Goal: Use online tool/utility

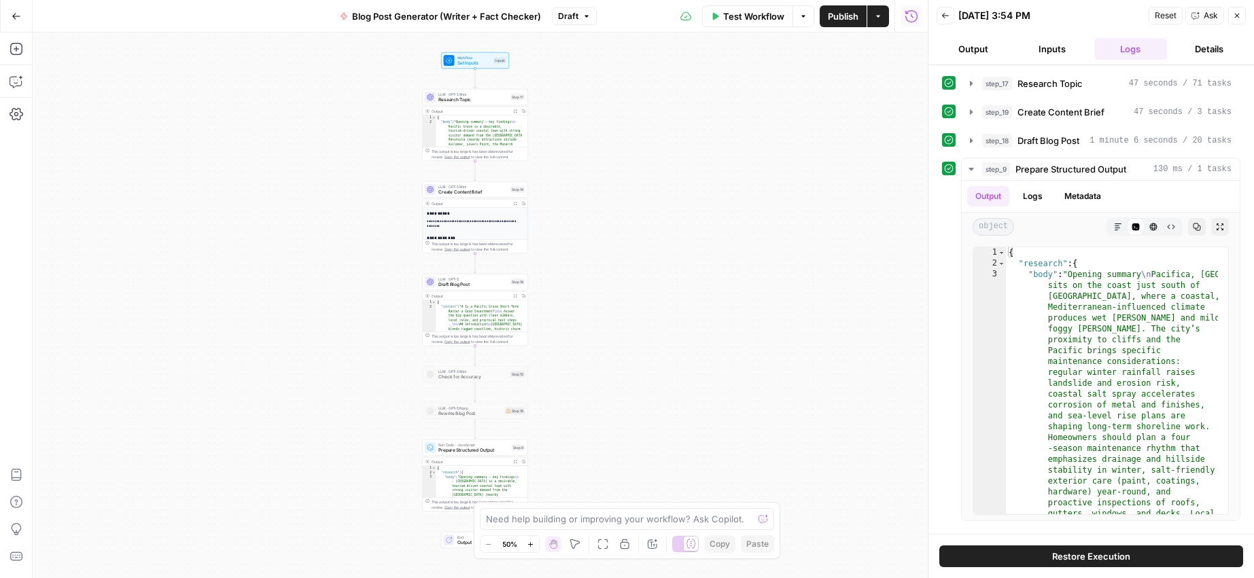
click at [941, 14] on icon "button" at bounding box center [945, 16] width 8 height 8
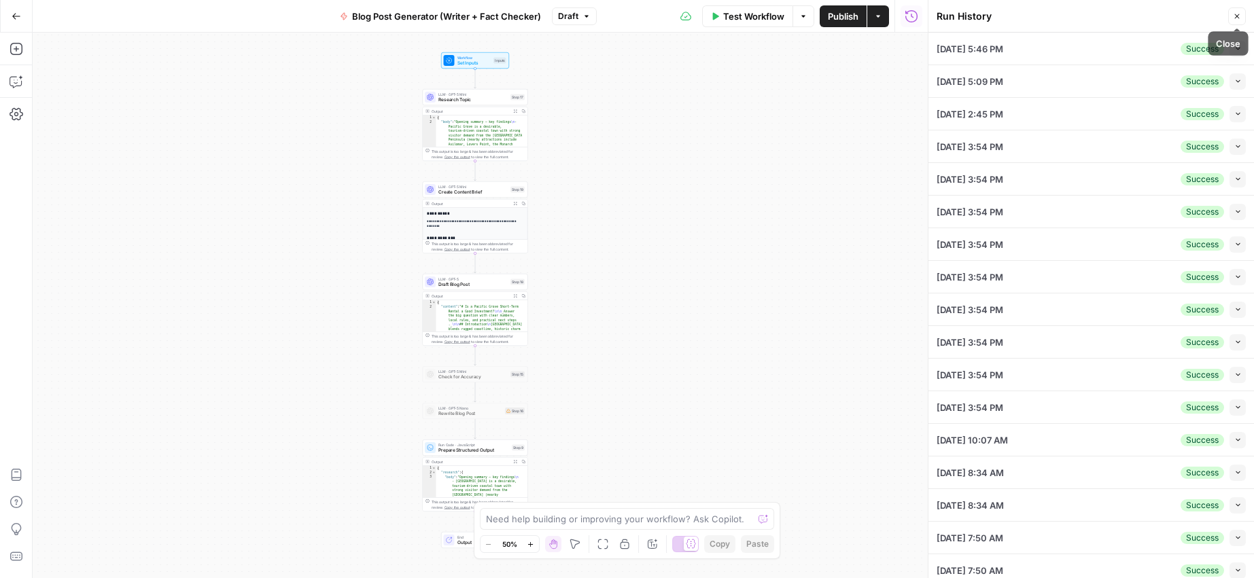
click at [1237, 15] on icon "button" at bounding box center [1237, 16] width 8 height 8
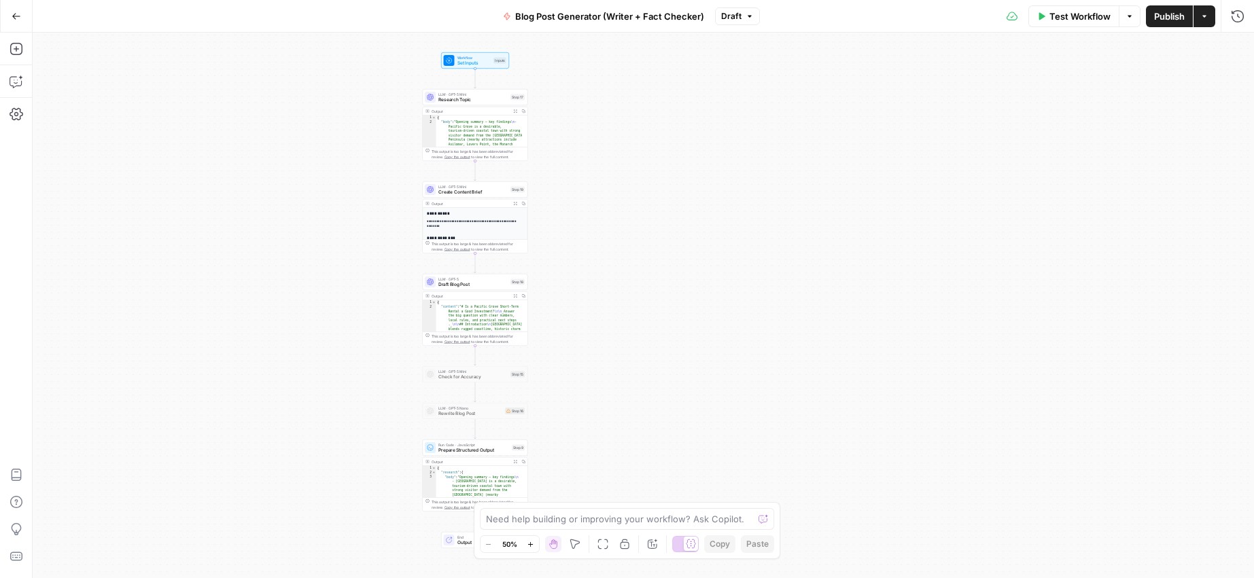
click at [1243, 26] on div "Test Workflow Options Publish Actions Run History" at bounding box center [1007, 16] width 495 height 32
click at [1239, 17] on icon "button" at bounding box center [1237, 16] width 12 height 12
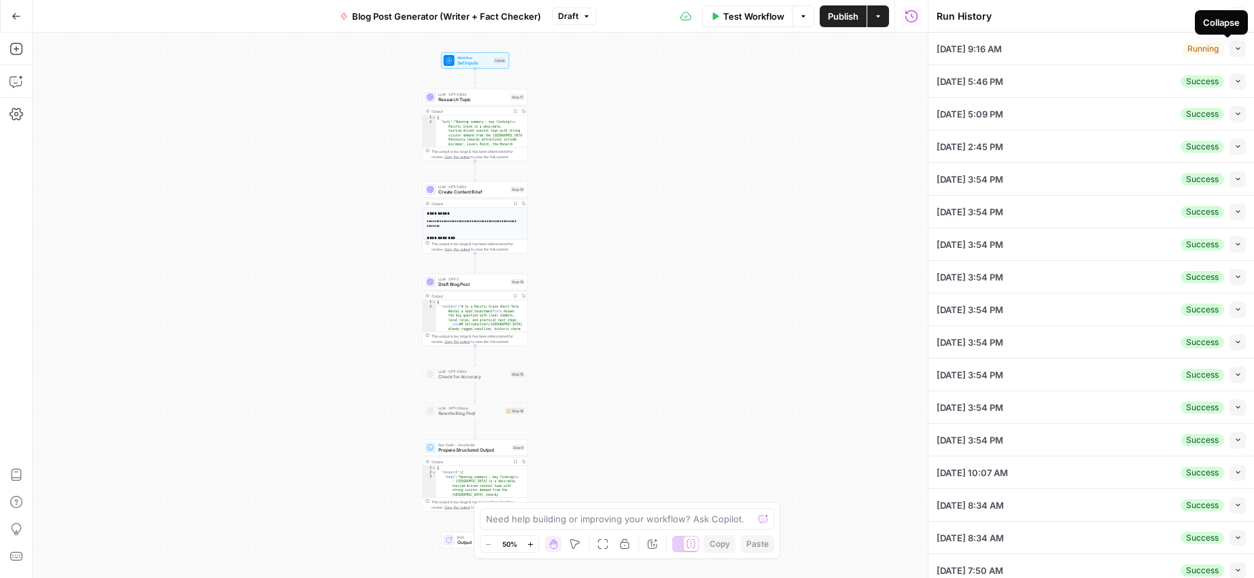
click at [1234, 48] on icon "button" at bounding box center [1237, 48] width 7 height 7
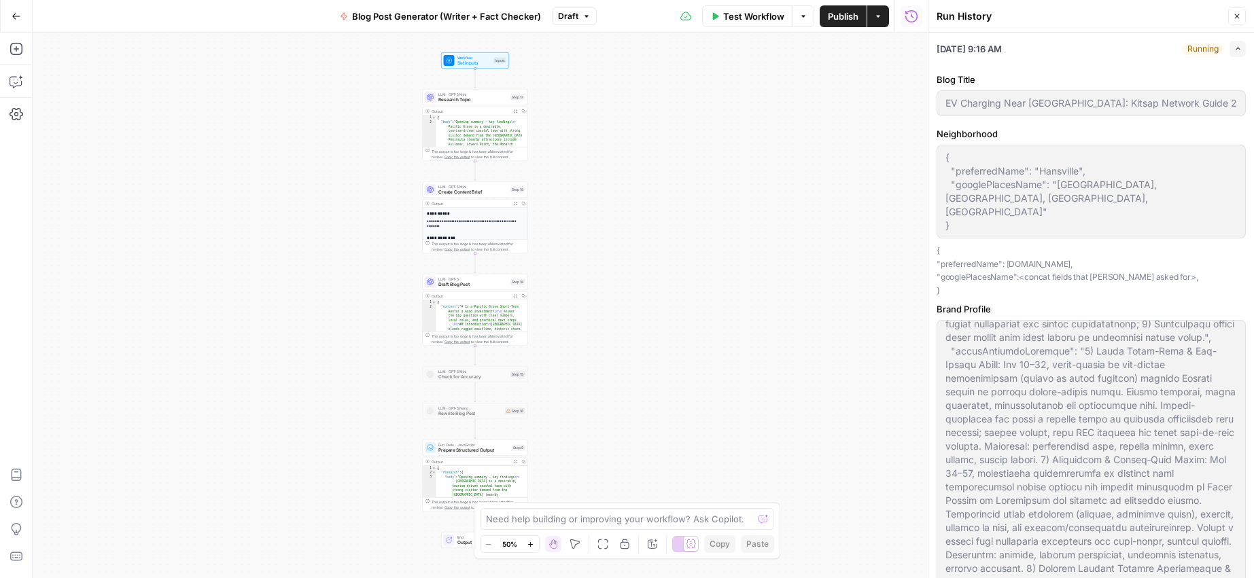
click at [1036, 20] on div "Run History" at bounding box center [1079, 17] width 287 height 14
click at [1237, 21] on button "Close" at bounding box center [1237, 16] width 18 height 18
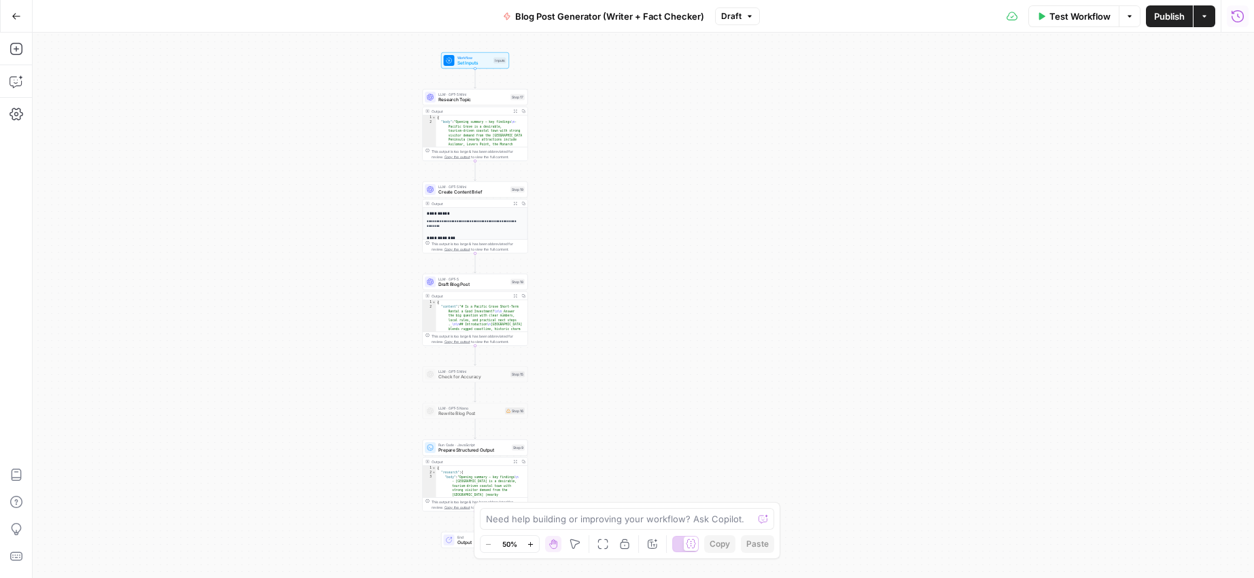
click at [1236, 22] on icon "button" at bounding box center [1238, 17] width 14 height 14
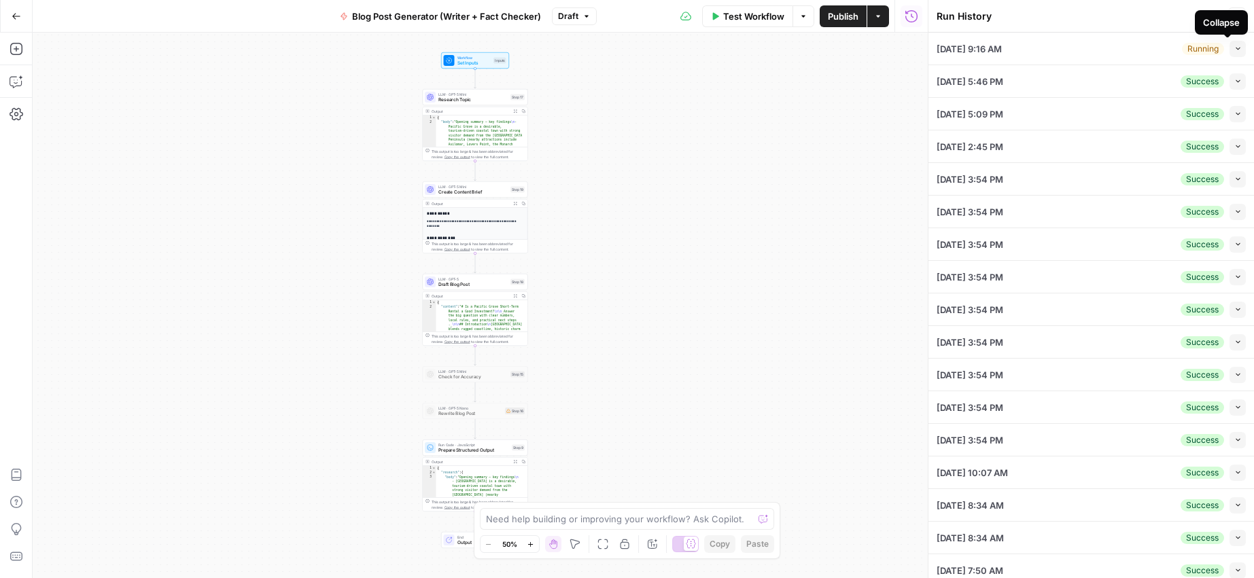
click at [1234, 50] on icon "button" at bounding box center [1237, 48] width 7 height 7
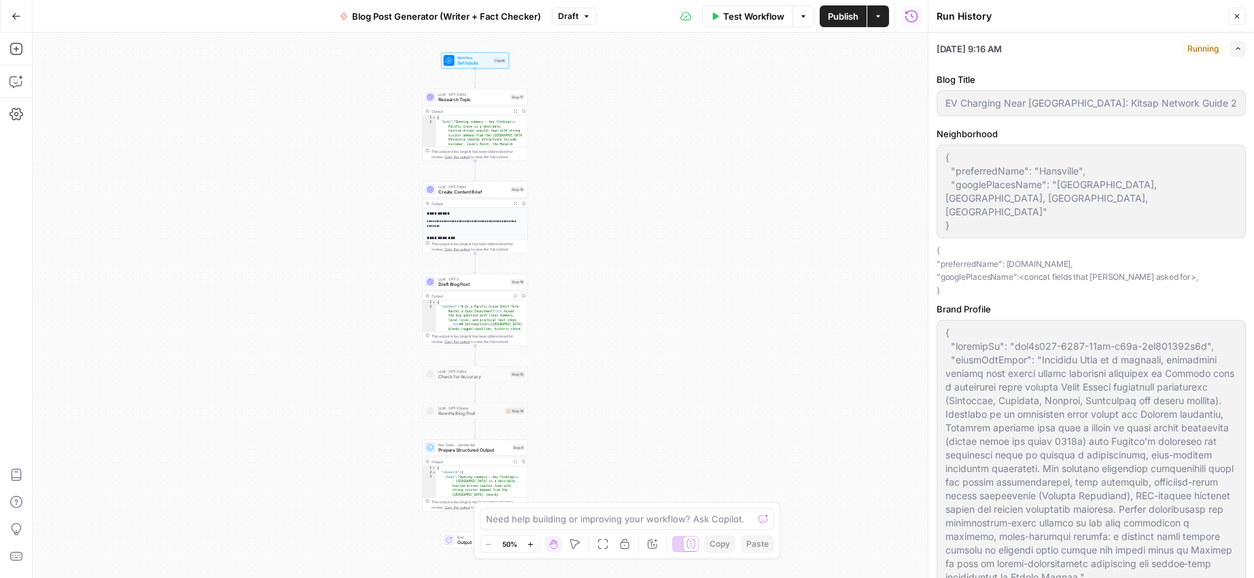
click at [1137, 22] on div "Run History" at bounding box center [1079, 17] width 287 height 14
click at [1238, 15] on icon "button" at bounding box center [1237, 16] width 5 height 5
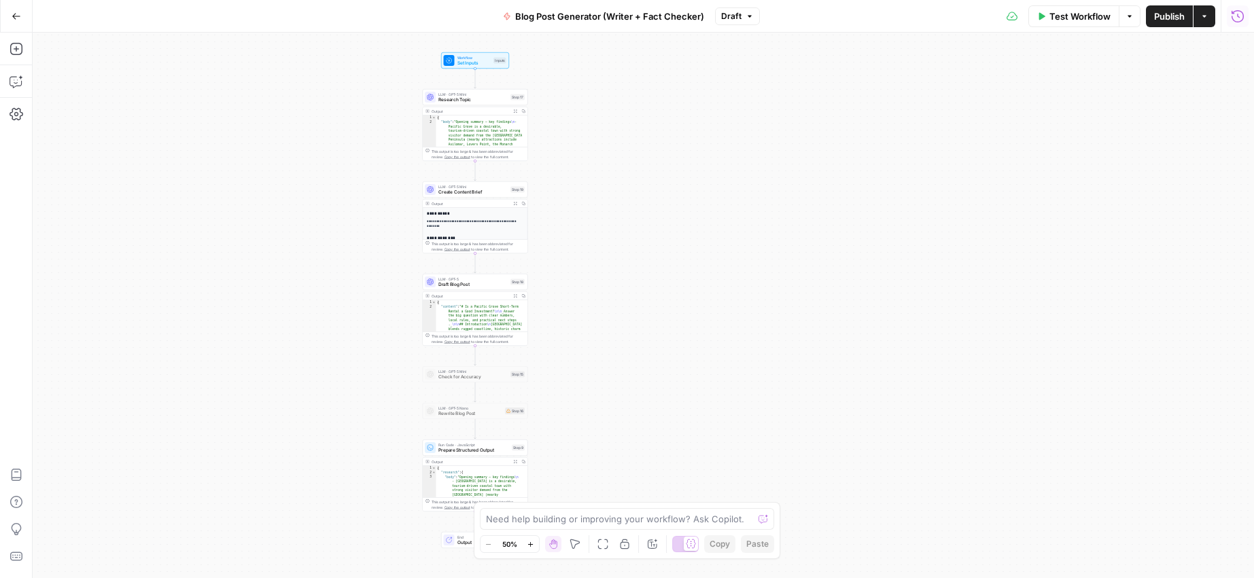
click at [1233, 20] on icon "button" at bounding box center [1238, 17] width 14 height 14
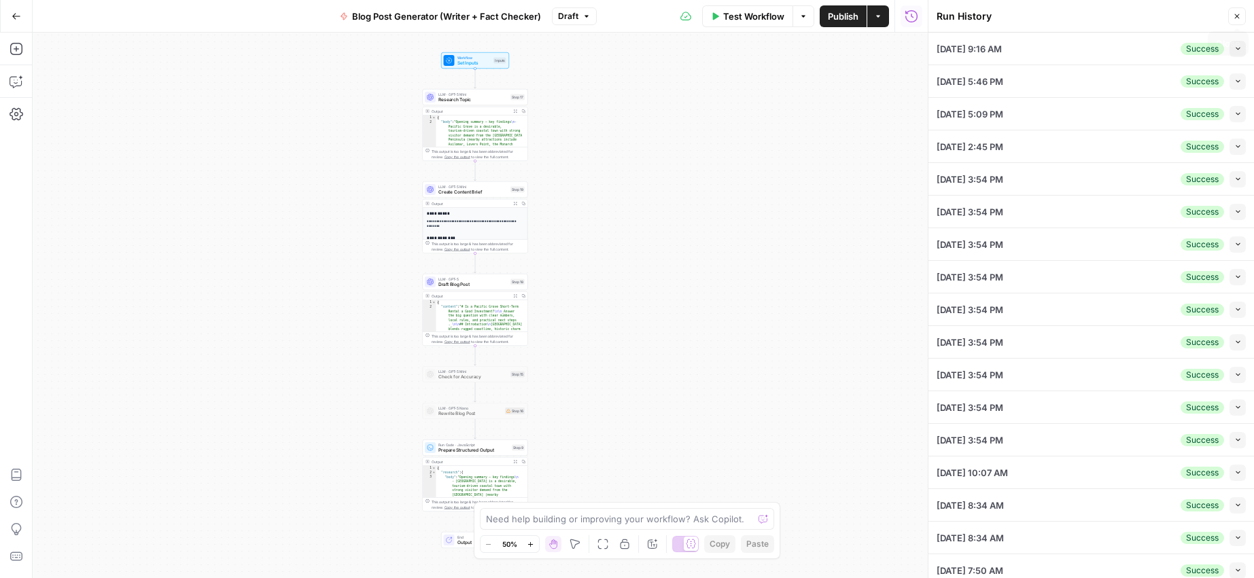
click at [1239, 21] on button "Close" at bounding box center [1237, 16] width 18 height 18
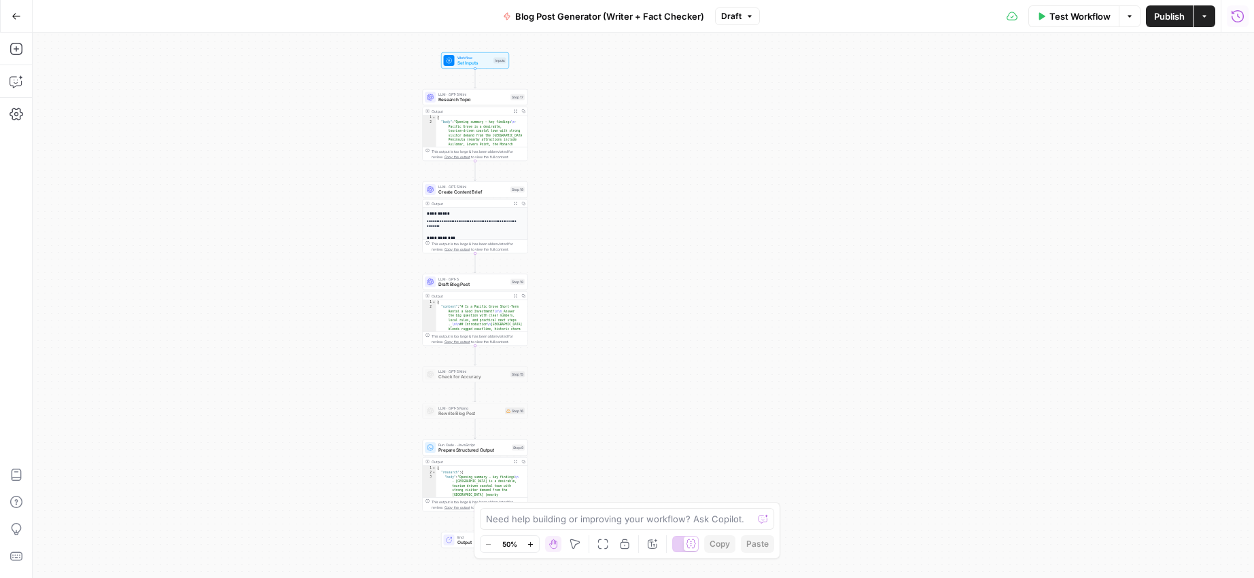
click at [1240, 18] on icon "button" at bounding box center [1238, 17] width 14 height 14
